Goal: Check status: Check status

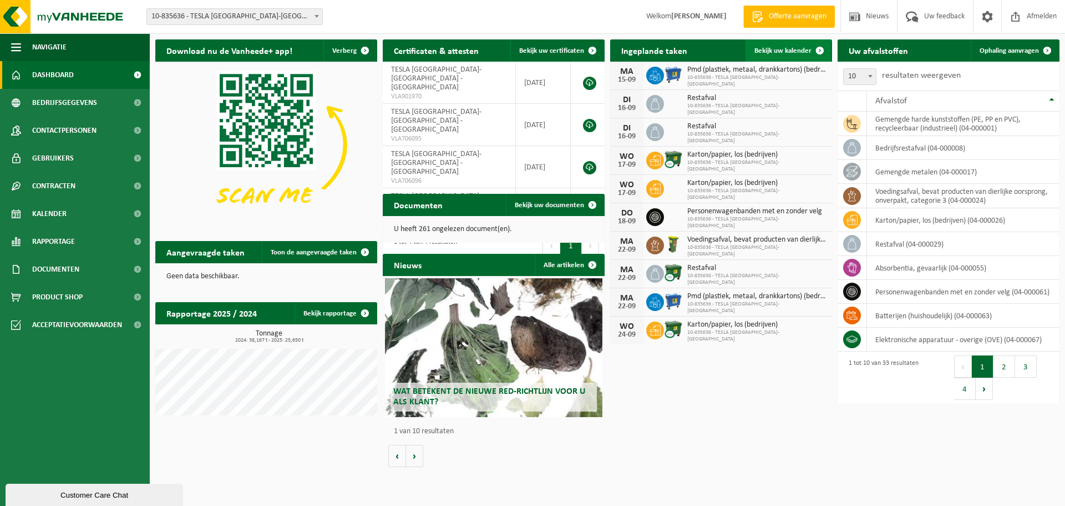
click at [785, 54] on span "Bekijk uw kalender" at bounding box center [783, 50] width 57 height 7
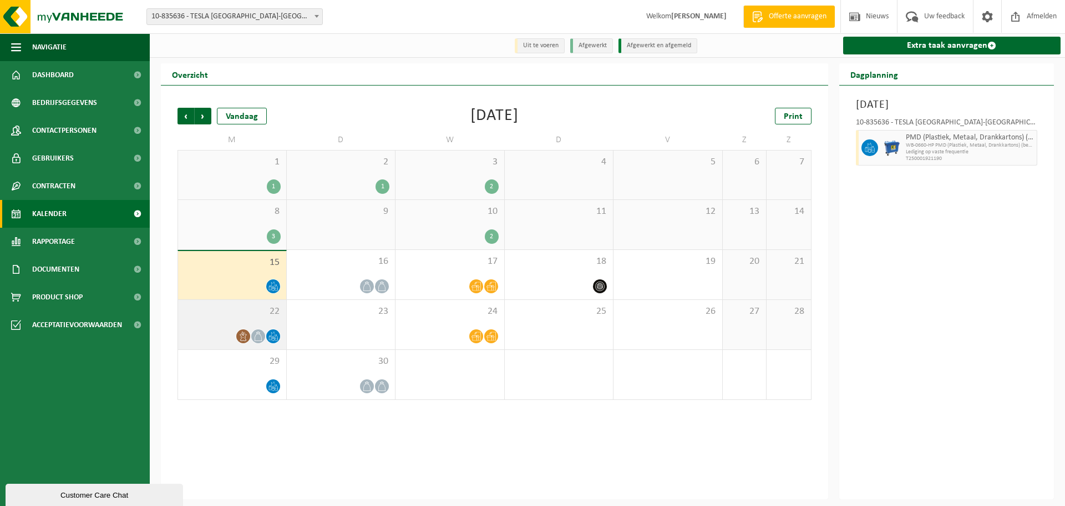
click at [261, 338] on icon at bounding box center [257, 335] width 7 height 9
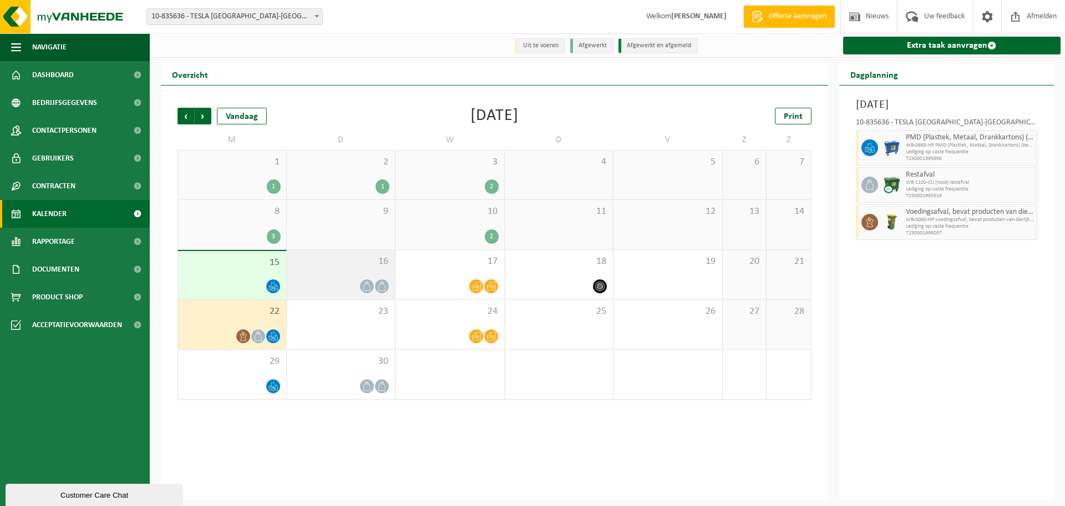
click at [365, 285] on icon at bounding box center [366, 285] width 9 height 9
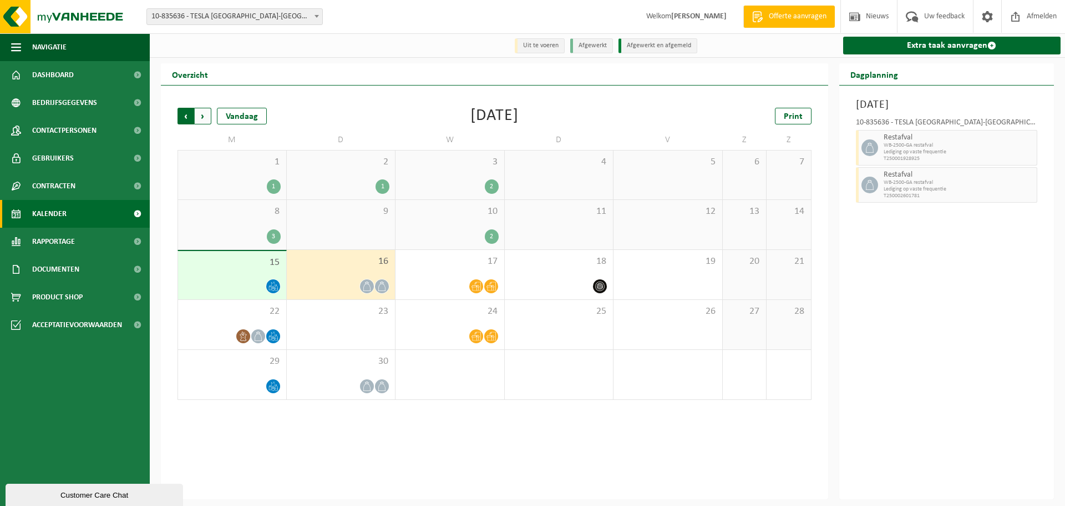
click at [206, 120] on span "Volgende" at bounding box center [203, 116] width 17 height 17
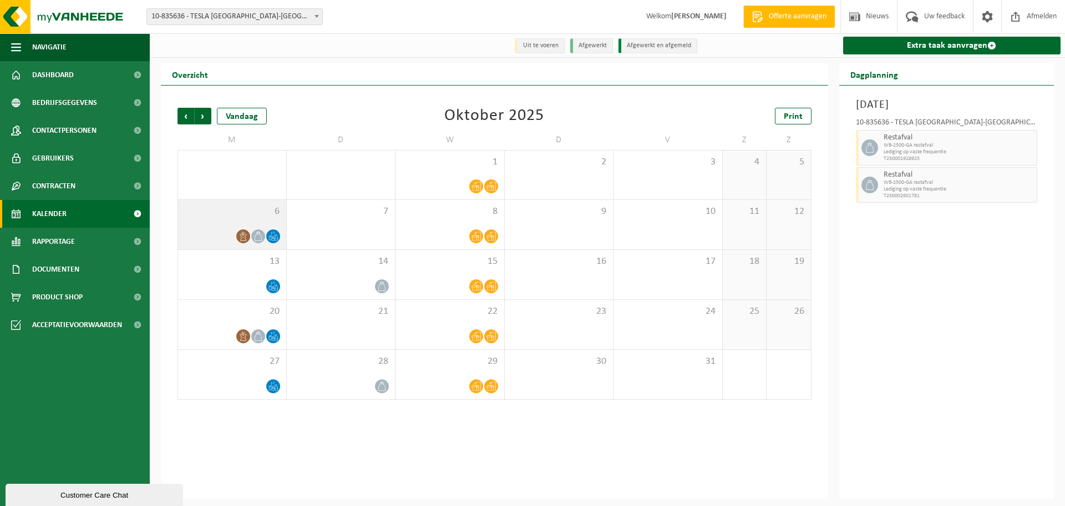
click at [259, 235] on icon at bounding box center [258, 235] width 9 height 9
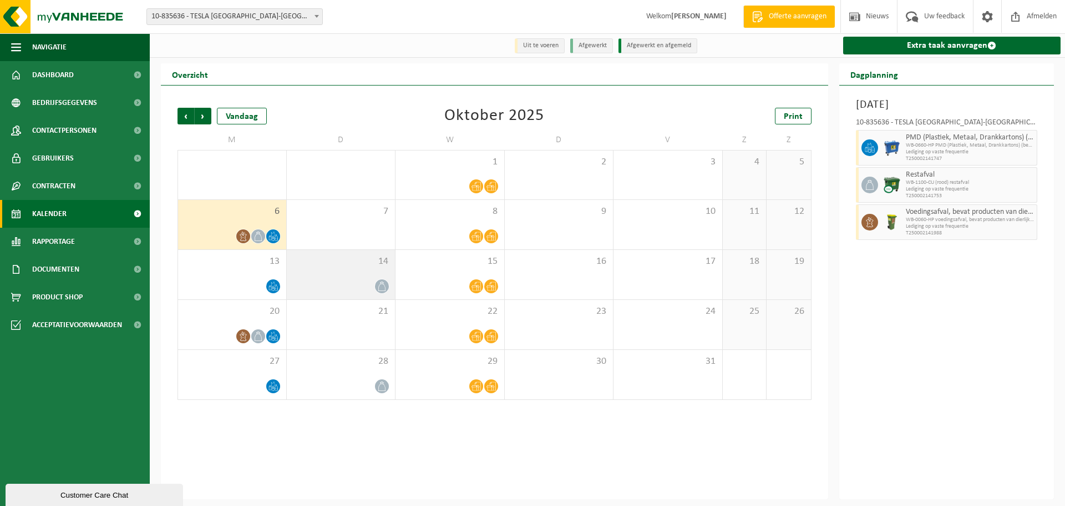
click at [376, 287] on span at bounding box center [382, 286] width 14 height 14
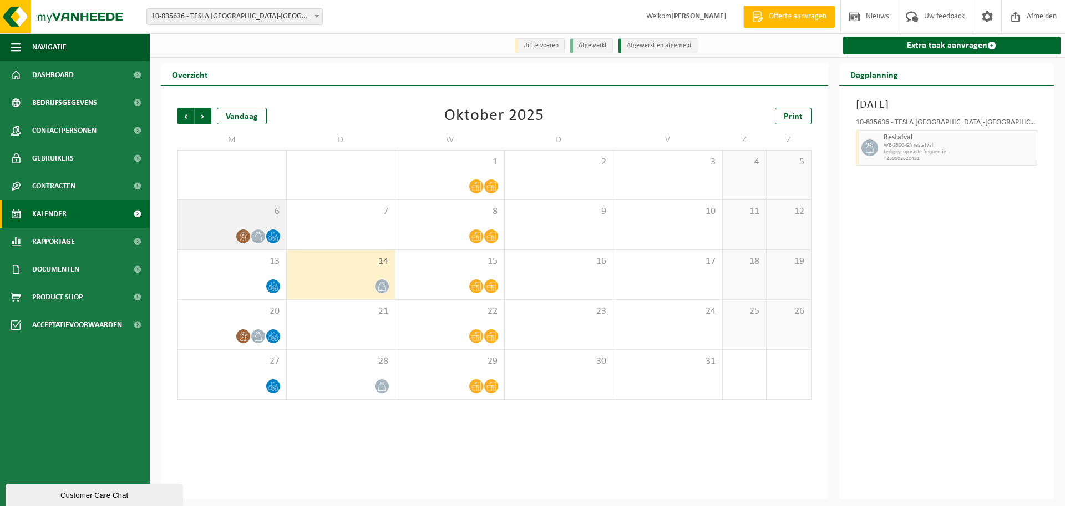
click at [254, 241] on icon at bounding box center [258, 235] width 9 height 9
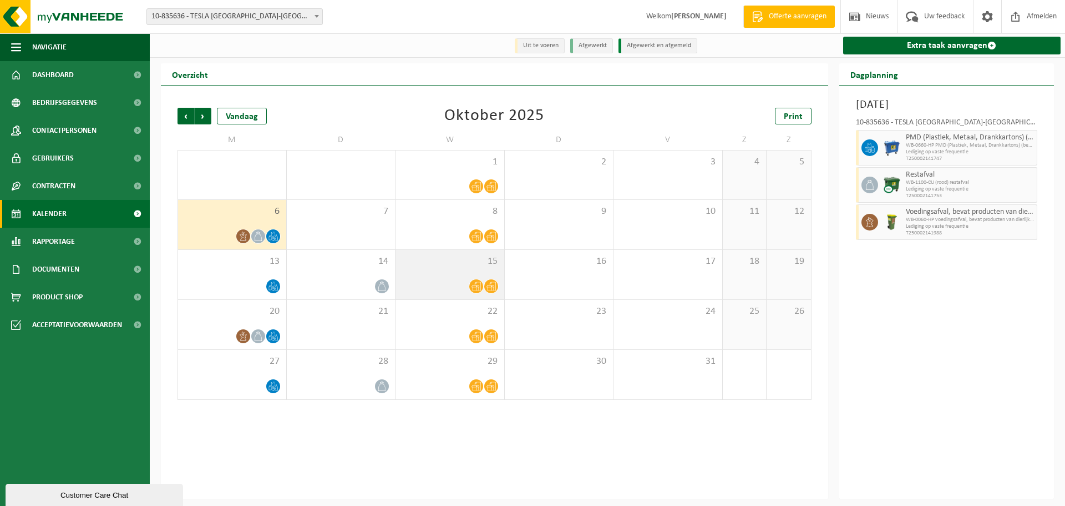
click at [472, 283] on icon at bounding box center [476, 285] width 9 height 9
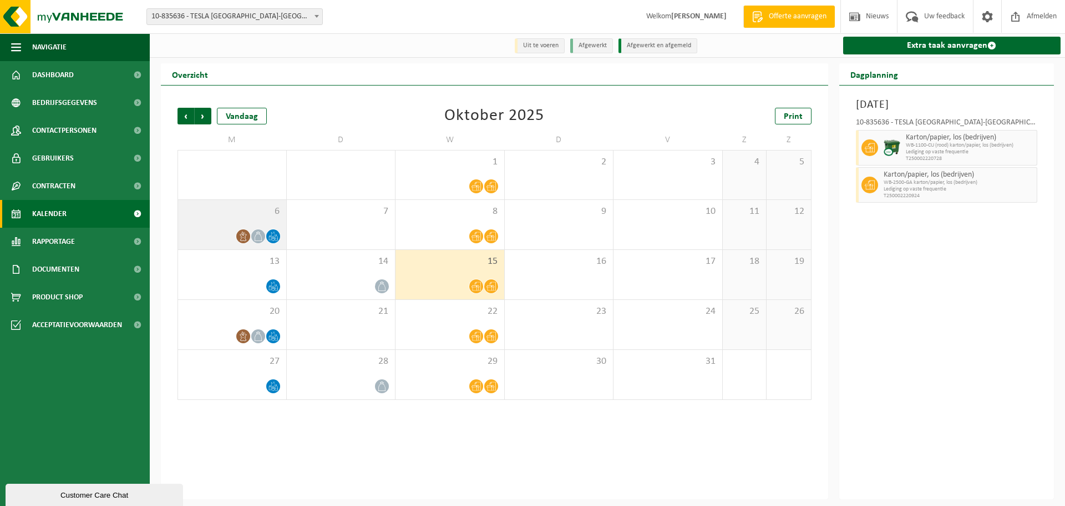
click at [274, 236] on icon at bounding box center [273, 235] width 9 height 9
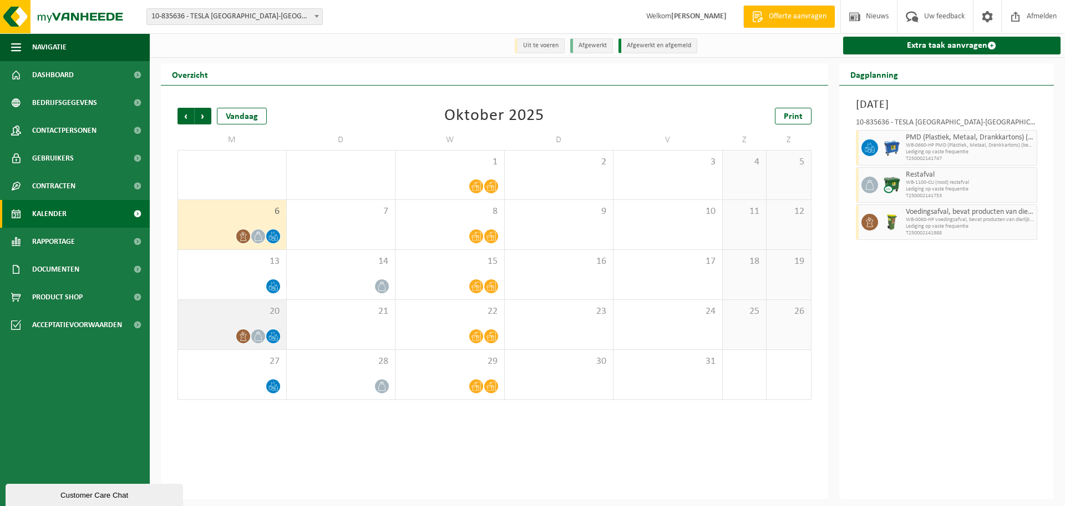
click at [245, 336] on icon at bounding box center [243, 335] width 9 height 9
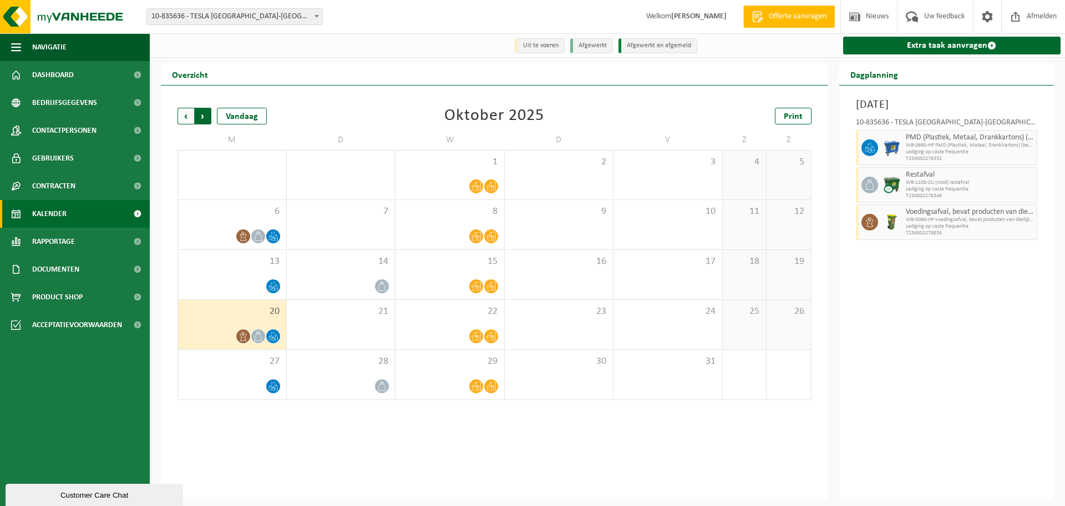
click at [188, 118] on span "Vorige" at bounding box center [186, 116] width 17 height 17
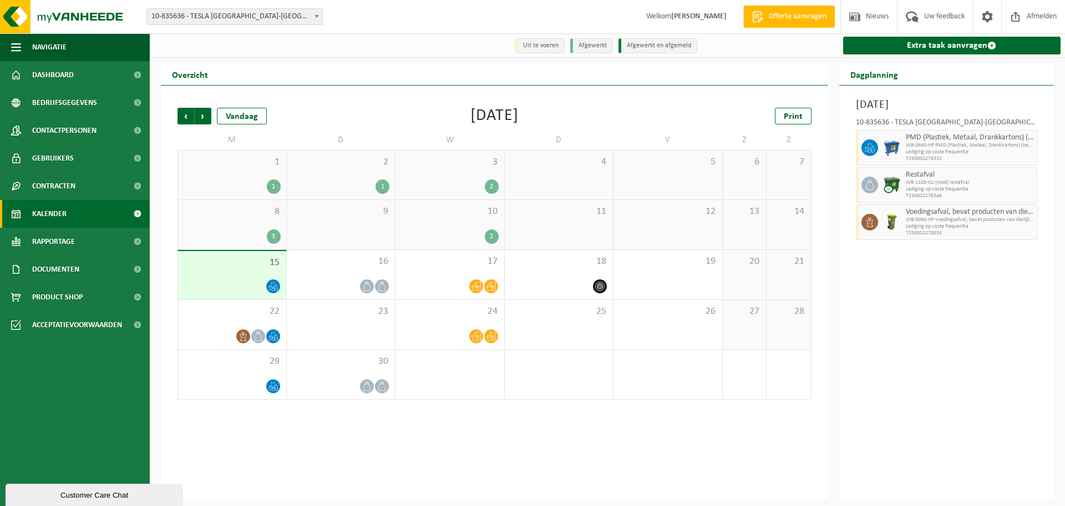
click at [201, 123] on span "Volgende" at bounding box center [203, 116] width 17 height 17
